Goal: Task Accomplishment & Management: Use online tool/utility

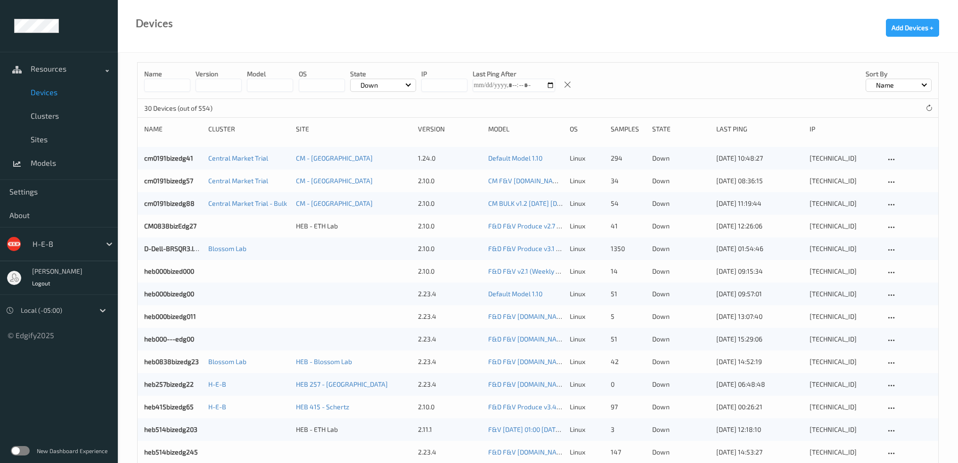
scroll to position [236, 0]
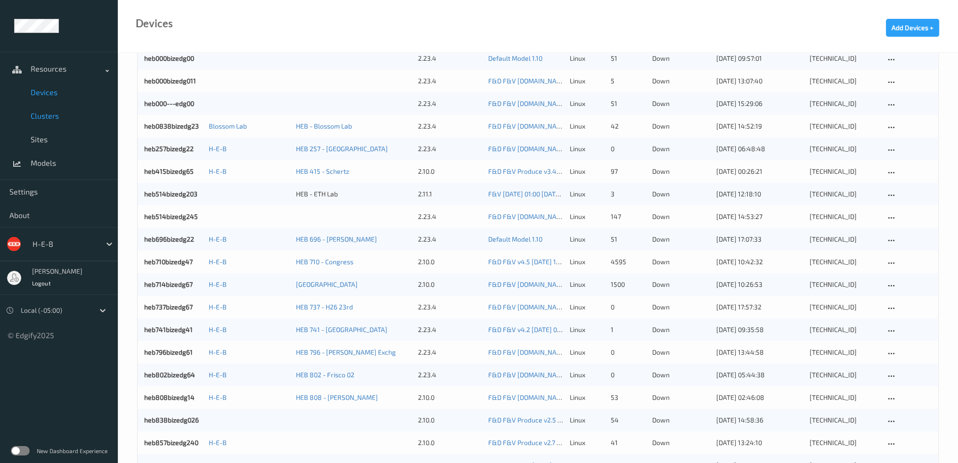
click at [49, 104] on link "Clusters" at bounding box center [59, 116] width 118 height 24
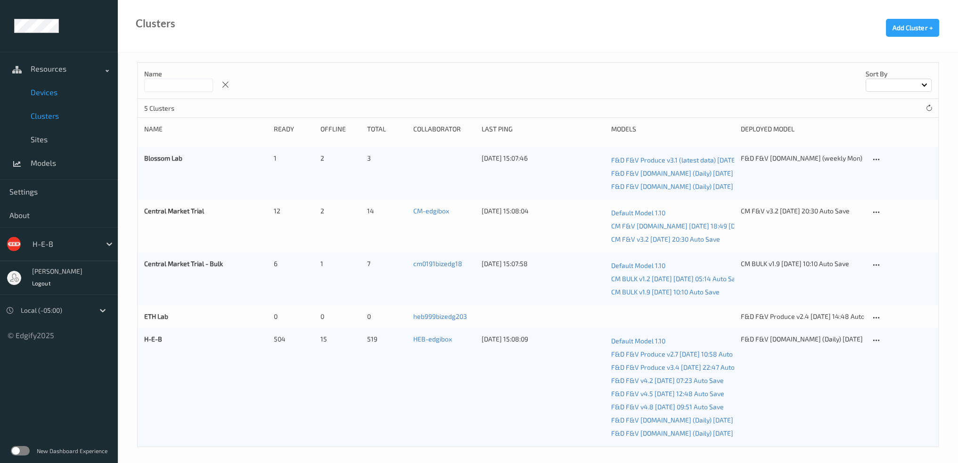
click at [56, 94] on span "Devices" at bounding box center [70, 92] width 78 height 9
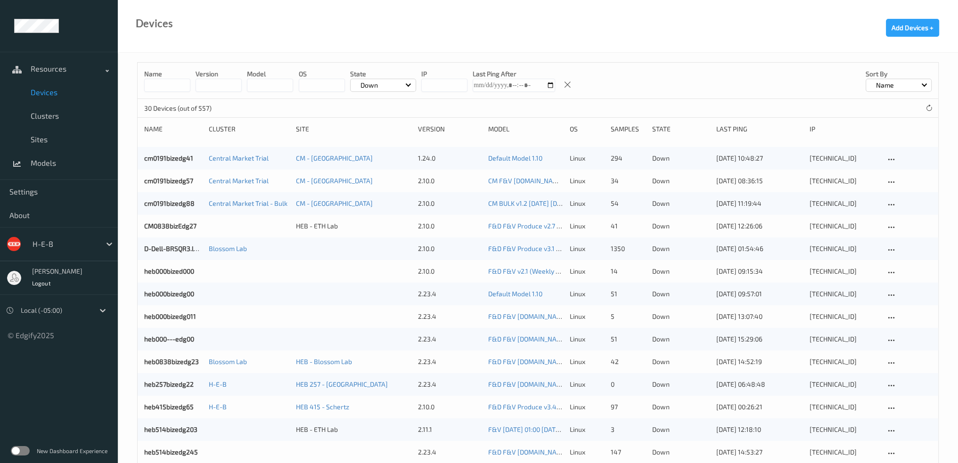
drag, startPoint x: 388, startPoint y: 82, endPoint x: 377, endPoint y: 89, distance: 13.1
click at [388, 82] on div "Down" at bounding box center [383, 85] width 66 height 13
drag, startPoint x: 391, startPoint y: 111, endPoint x: 373, endPoint y: 111, distance: 18.4
click at [391, 111] on p "All (excl. disabled)" at bounding box center [382, 107] width 65 height 16
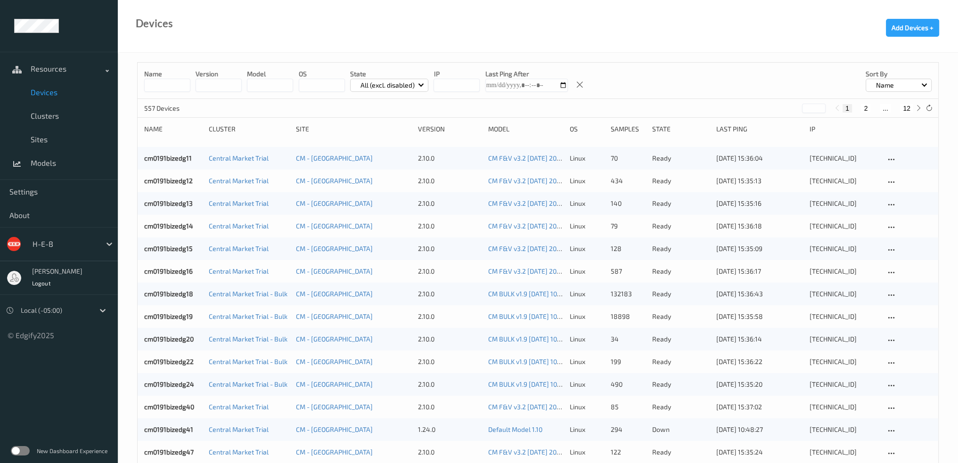
click at [190, 89] on input at bounding box center [167, 85] width 46 height 13
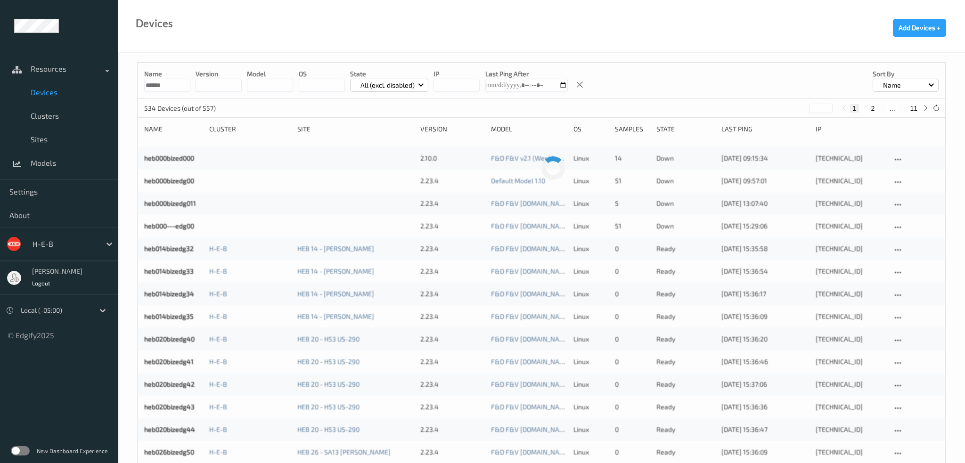
type input "******"
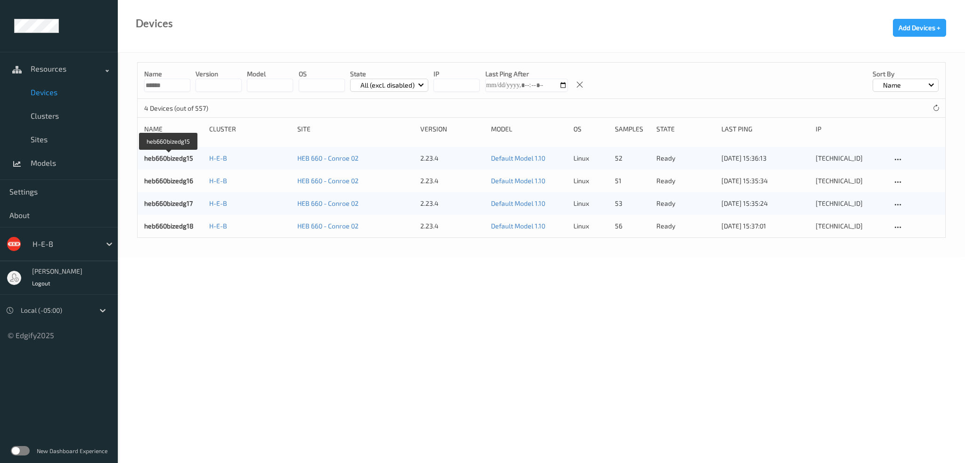
click at [180, 163] on div "heb660bizedg15 H-E-B HEB 660 - Conroe 02 2.23.4 Default Model 1.10 linux 52 rea…" at bounding box center [541, 158] width 807 height 23
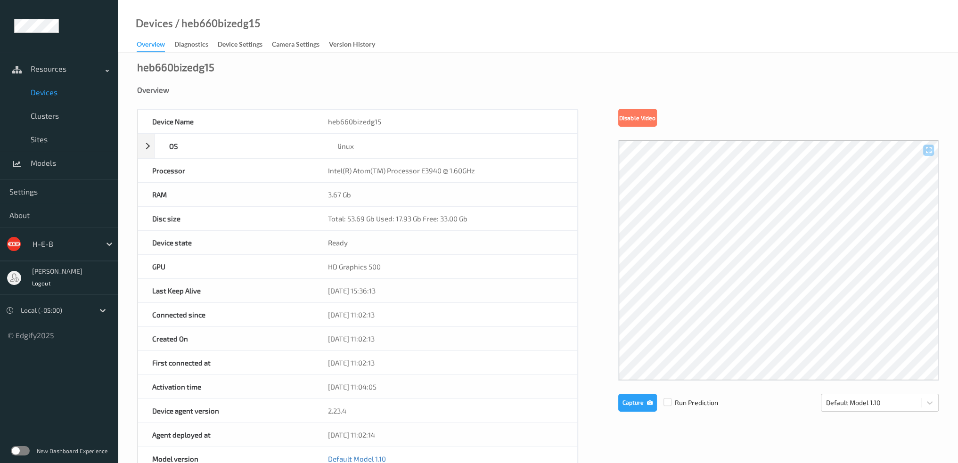
click at [45, 92] on span "Devices" at bounding box center [70, 92] width 78 height 9
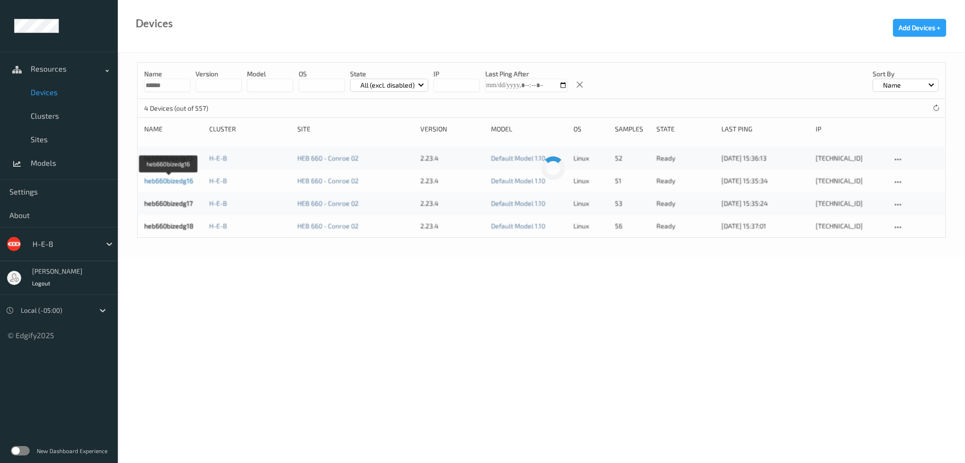
click at [173, 180] on link "heb660bizedg16" at bounding box center [168, 181] width 49 height 8
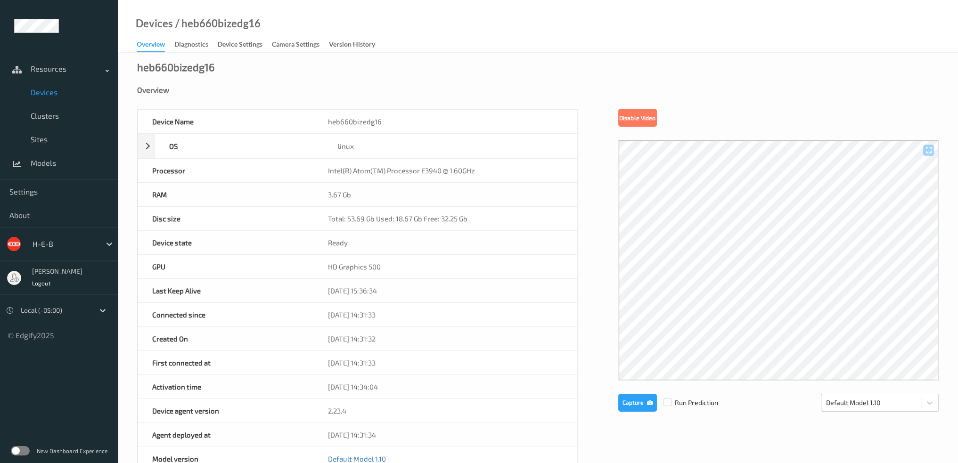
click at [46, 94] on span "Devices" at bounding box center [70, 92] width 78 height 9
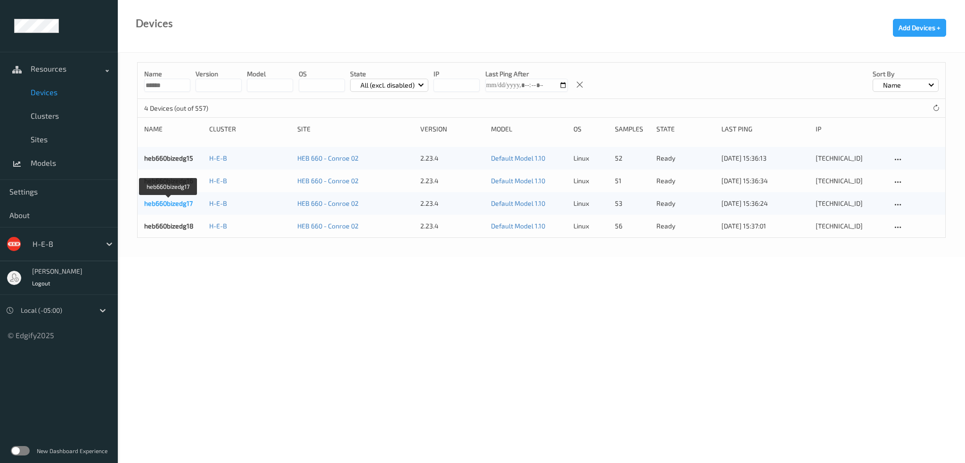
click at [179, 205] on link "heb660bizedg17" at bounding box center [168, 203] width 49 height 8
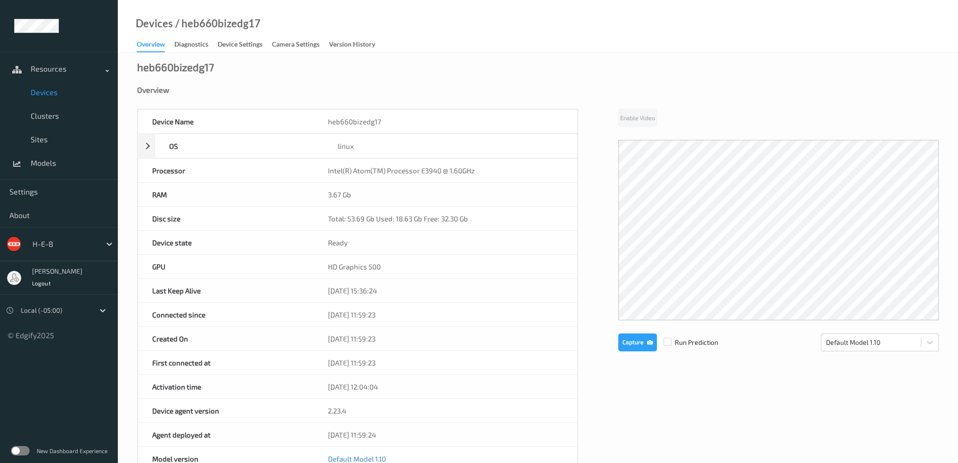
click at [52, 92] on span "Devices" at bounding box center [70, 92] width 78 height 9
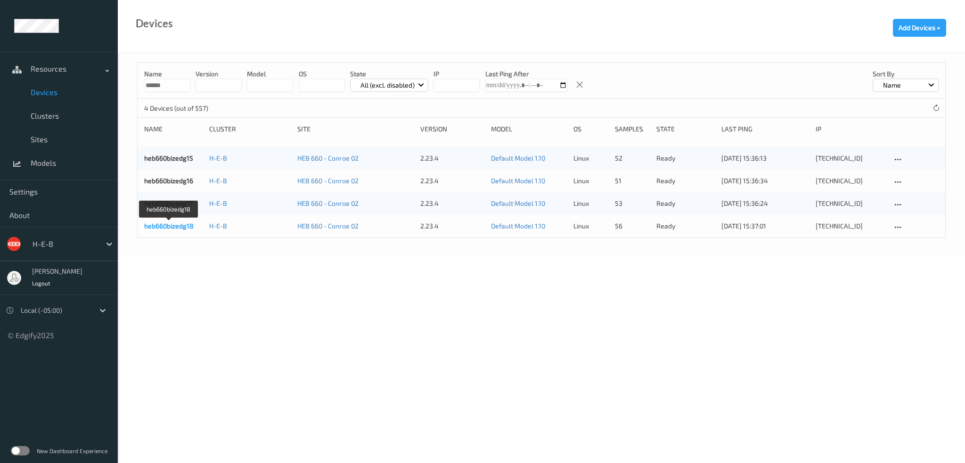
click at [173, 226] on link "heb660bizedg18" at bounding box center [168, 226] width 49 height 8
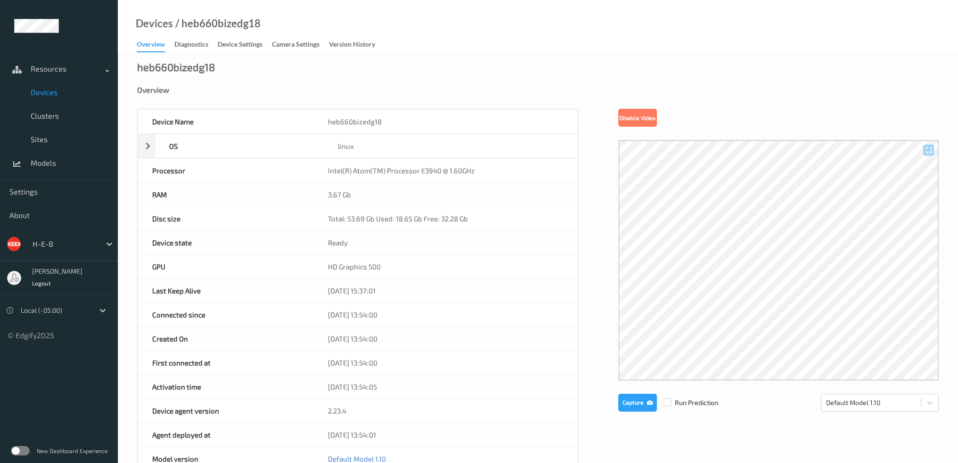
click at [36, 92] on span "Devices" at bounding box center [70, 92] width 78 height 9
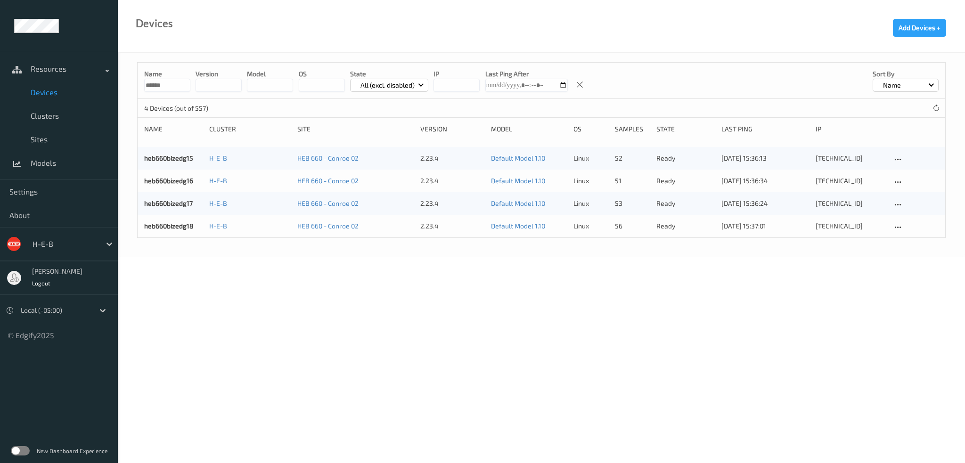
click at [176, 90] on input "******" at bounding box center [167, 85] width 46 height 13
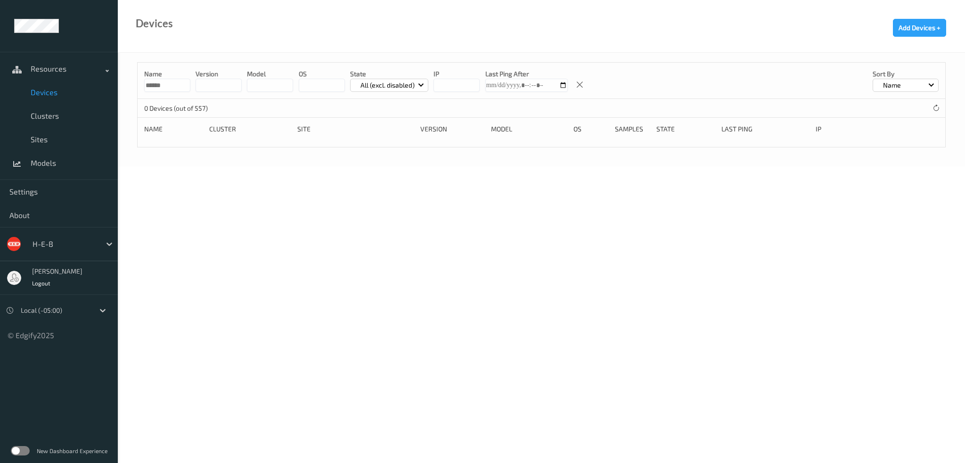
drag, startPoint x: 162, startPoint y: 87, endPoint x: 220, endPoint y: 95, distance: 59.0
click at [187, 90] on input "******" at bounding box center [167, 85] width 46 height 13
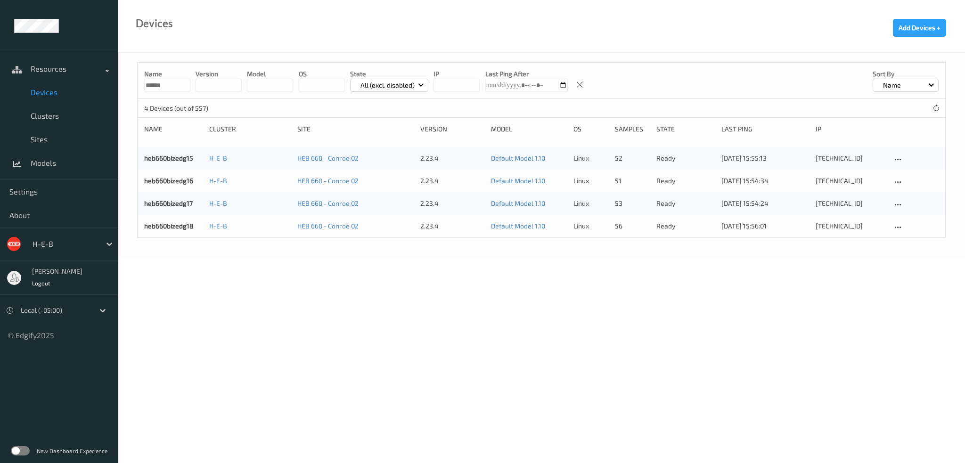
type input "******"
click at [405, 317] on body "Resources Devices Clusters Sites Models Settings About H-E-B [PERSON_NAME] Logo…" at bounding box center [482, 231] width 965 height 463
